Goal: Task Accomplishment & Management: Use online tool/utility

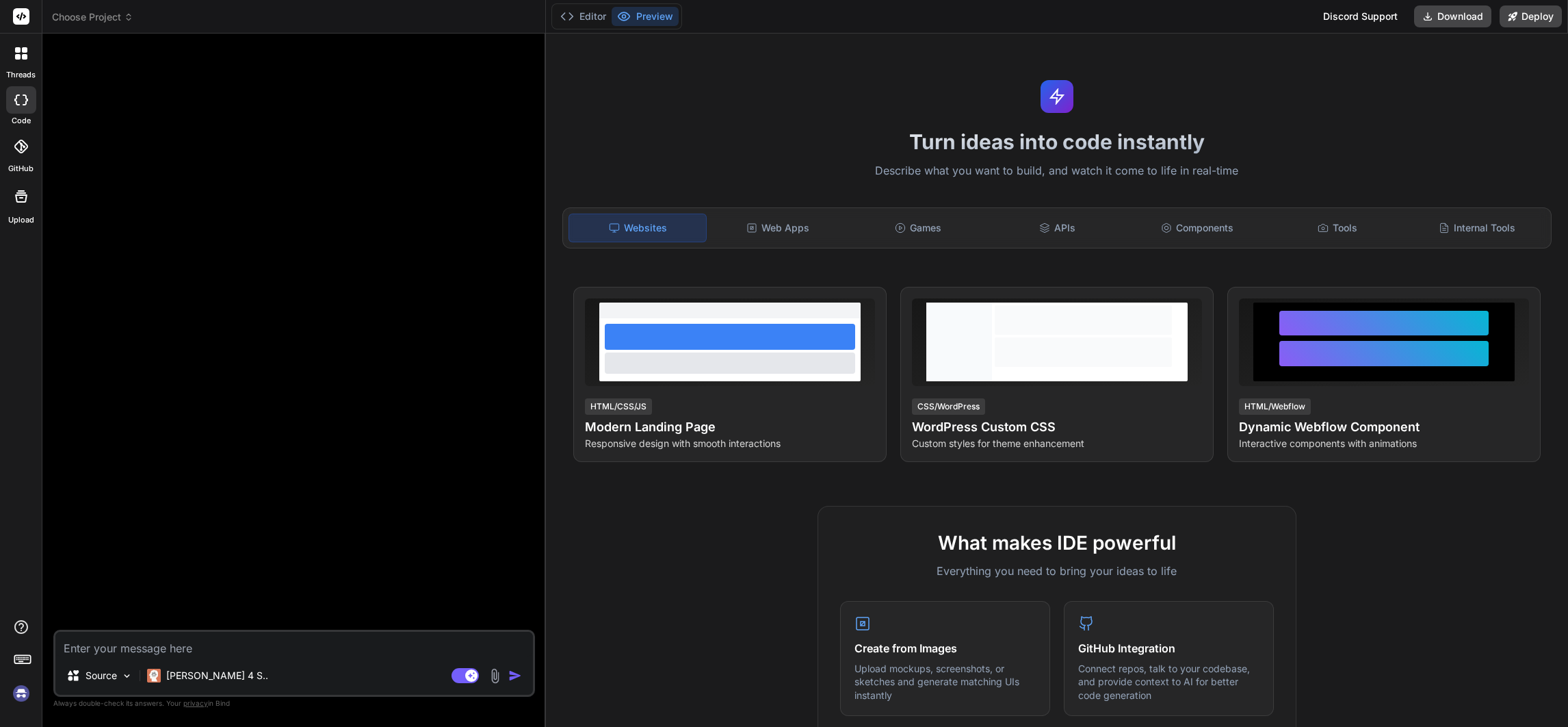
click at [17, 692] on img at bounding box center [20, 693] width 23 height 23
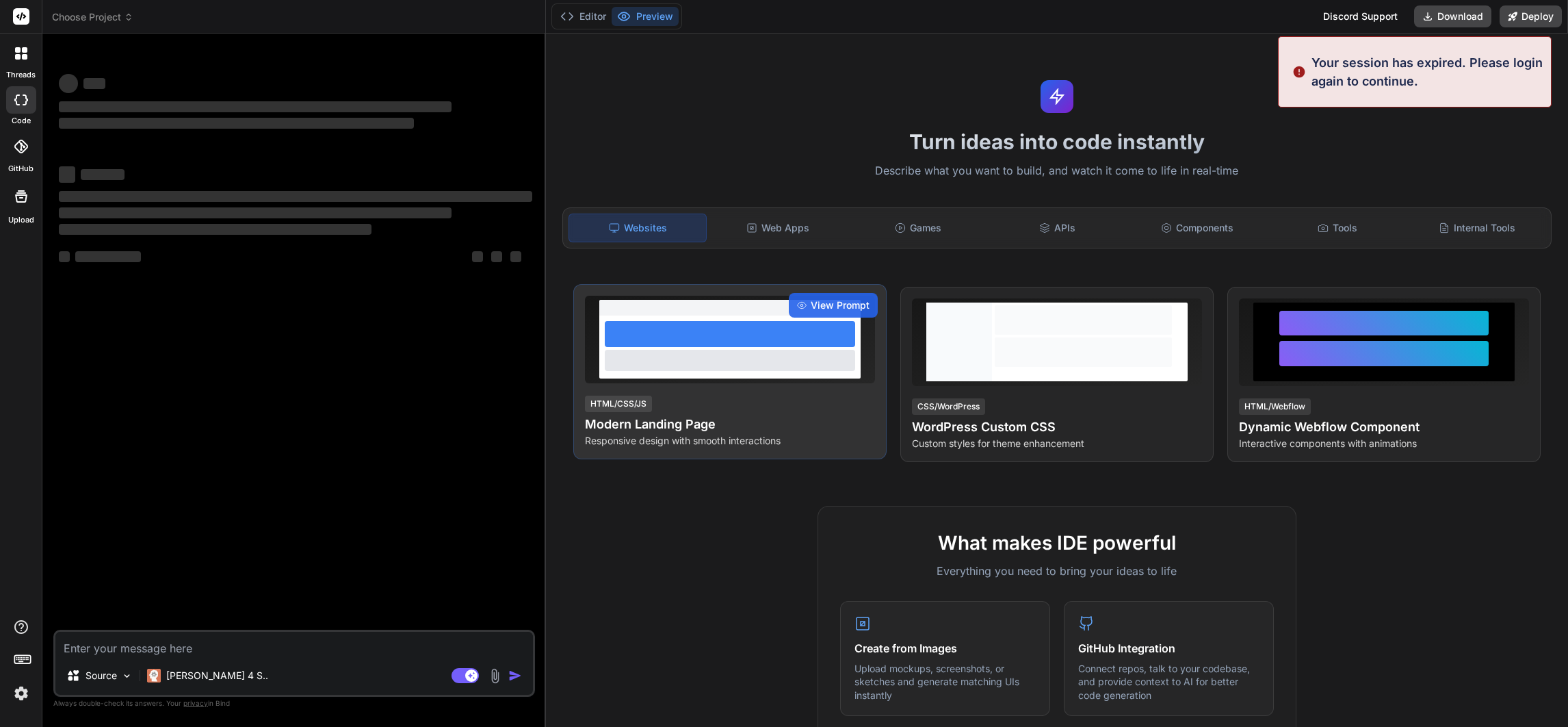
type textarea "x"
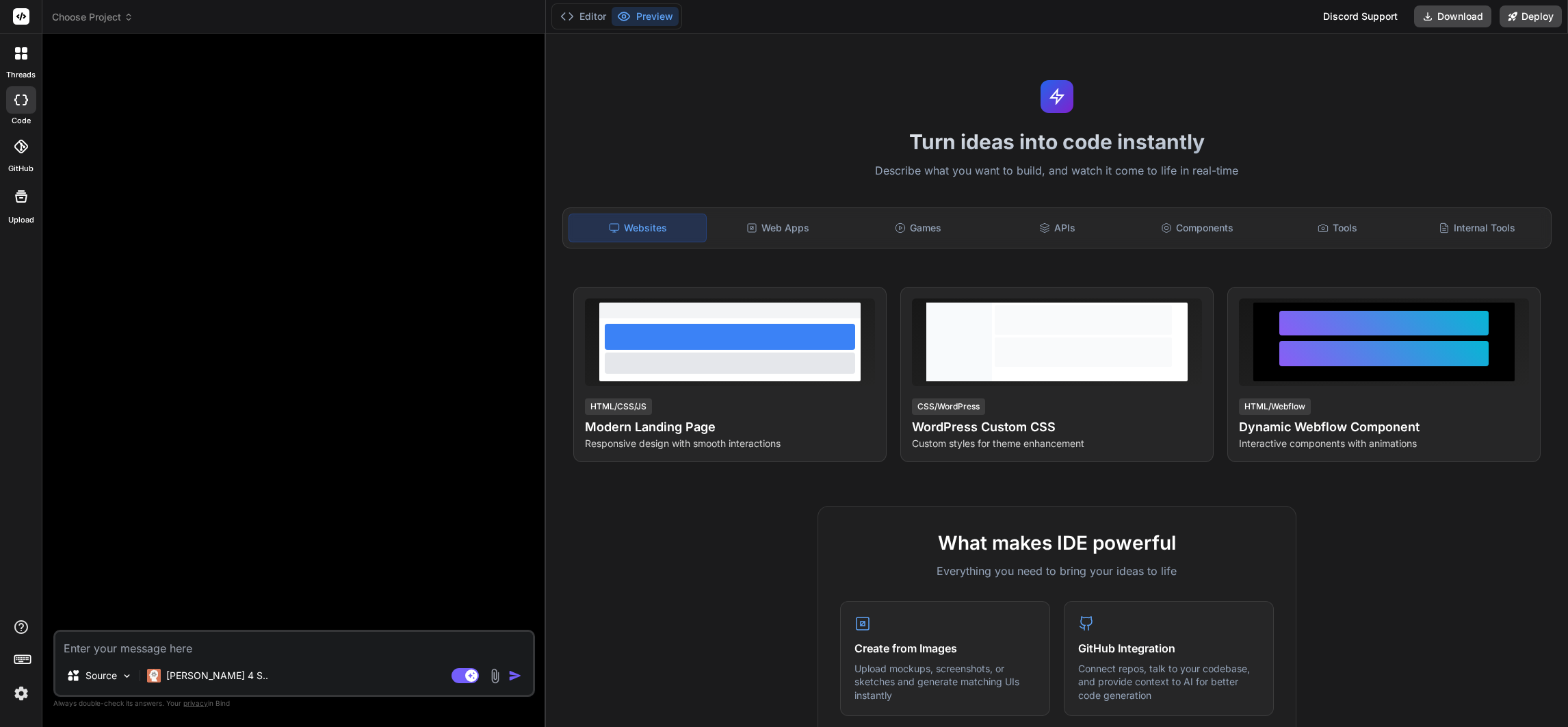
drag, startPoint x: 14, startPoint y: 9, endPoint x: 21, endPoint y: 14, distance: 8.6
click at [15, 9] on icon at bounding box center [21, 17] width 17 height 17
click at [15, 59] on div at bounding box center [20, 53] width 29 height 29
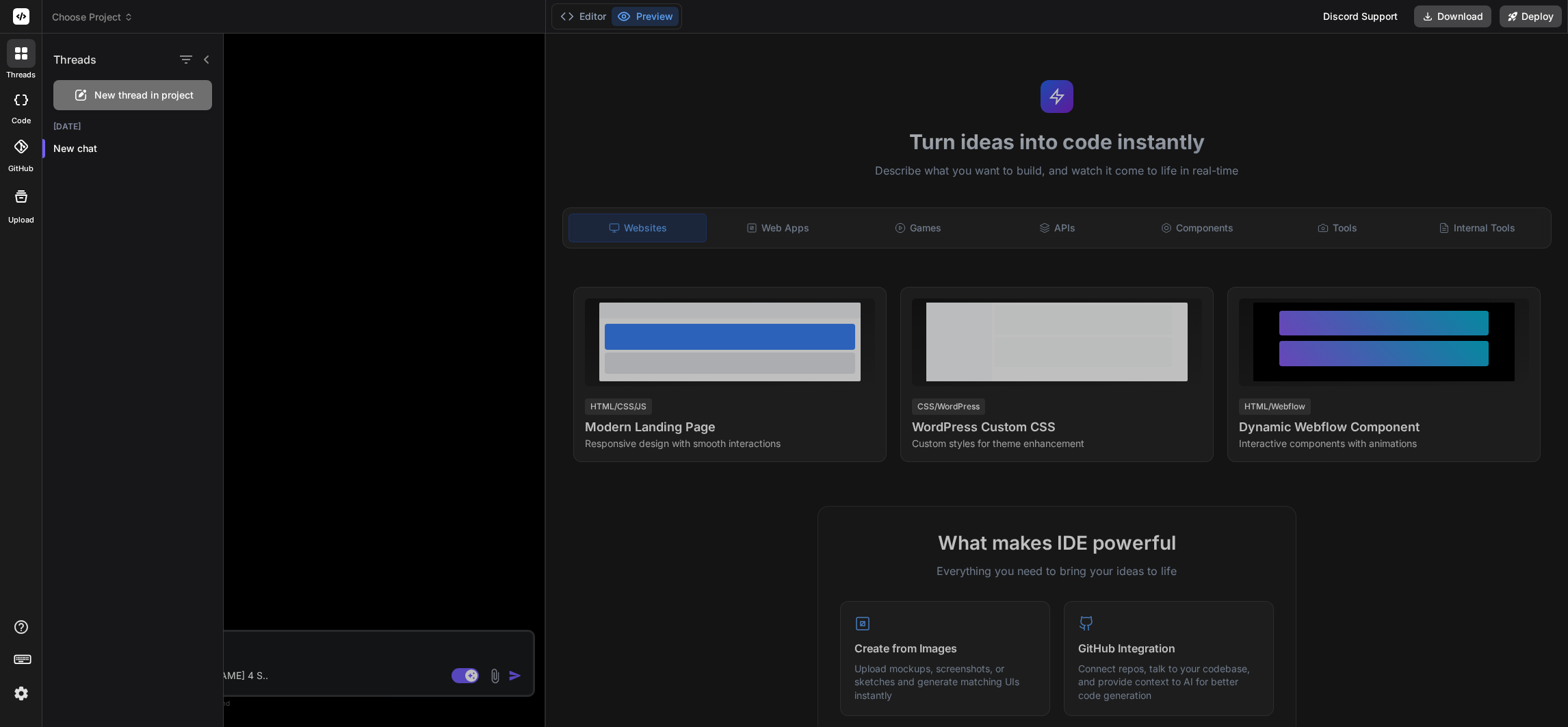
click at [300, 131] on div at bounding box center [896, 380] width 1345 height 694
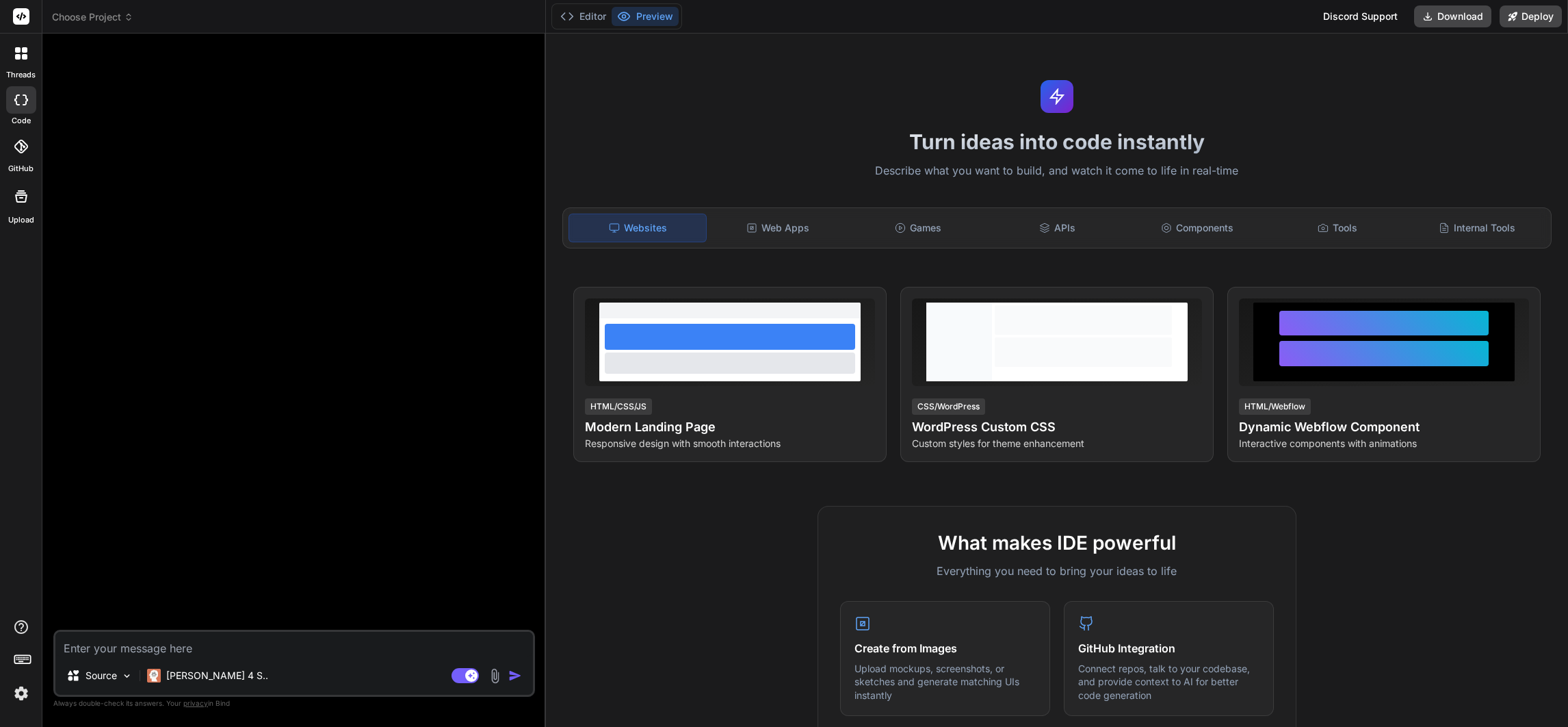
click at [123, 14] on span "Choose Project" at bounding box center [93, 17] width 82 height 14
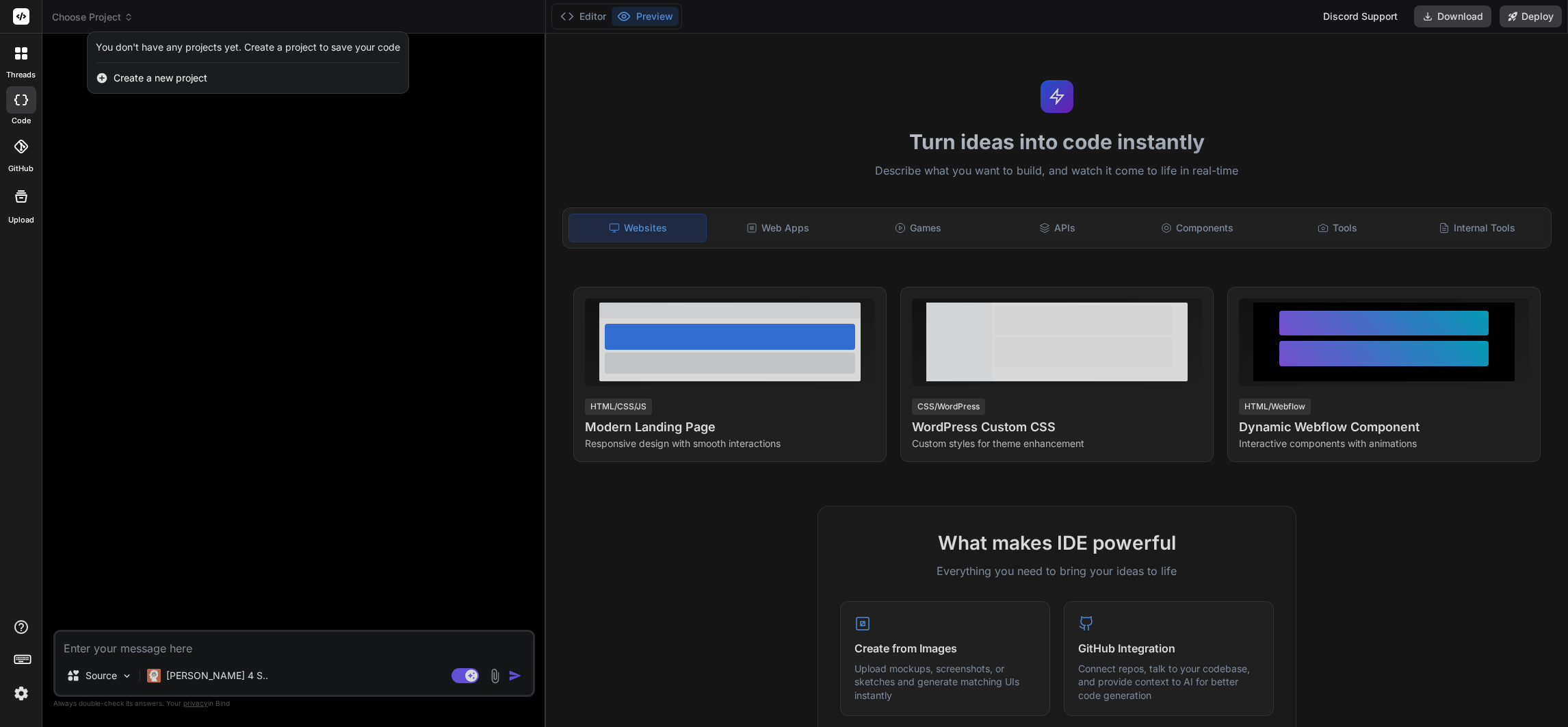
click at [243, 249] on div at bounding box center [784, 364] width 1568 height 727
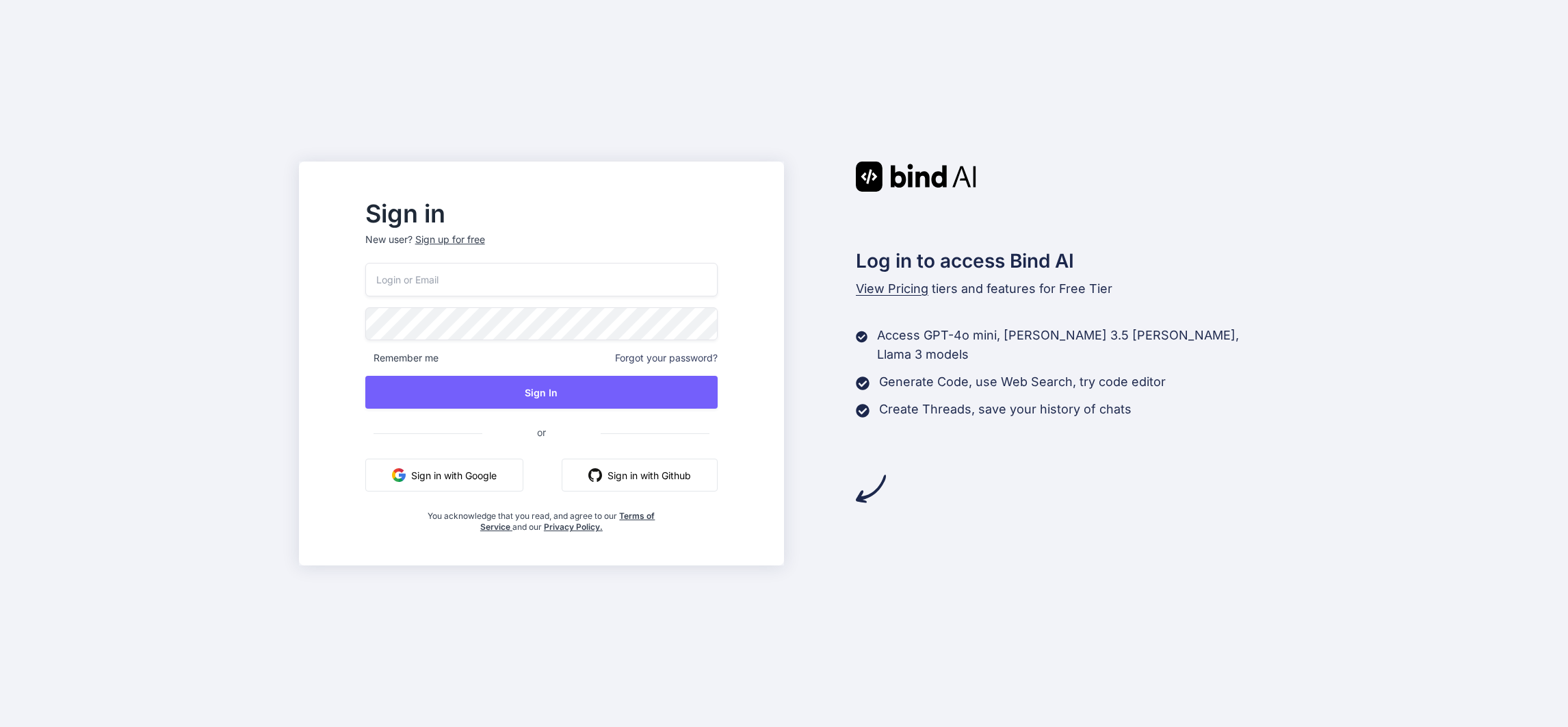
click at [511, 469] on button "Sign in with Google" at bounding box center [444, 474] width 158 height 33
